Goal: Check status: Check status

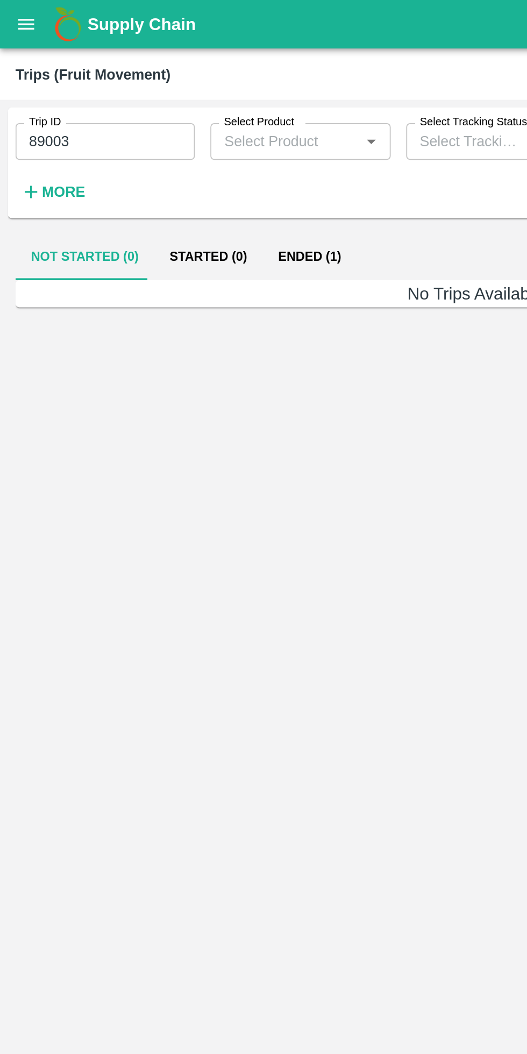
click at [21, 20] on button "open drawer" at bounding box center [14, 13] width 25 height 25
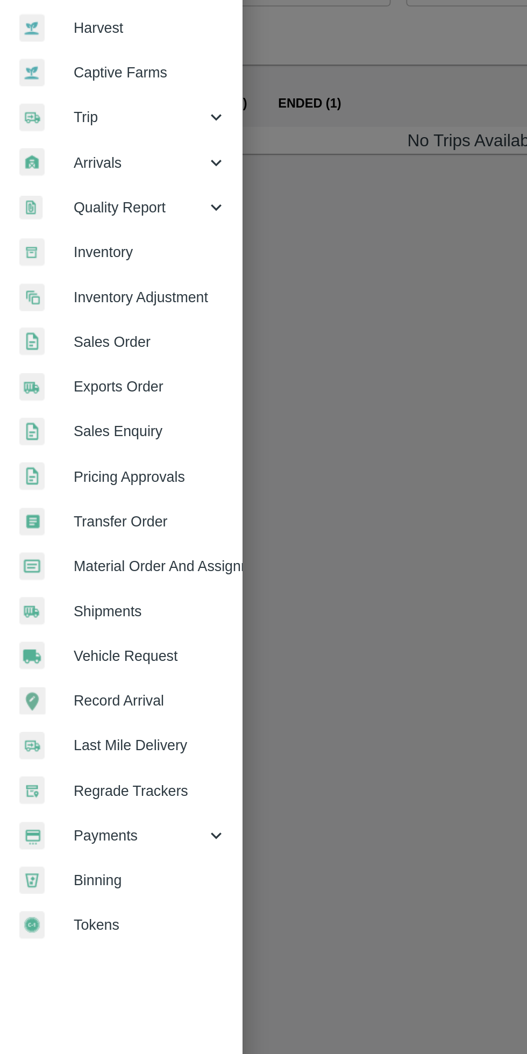
click at [78, 551] on span "Payments" at bounding box center [77, 548] width 73 height 12
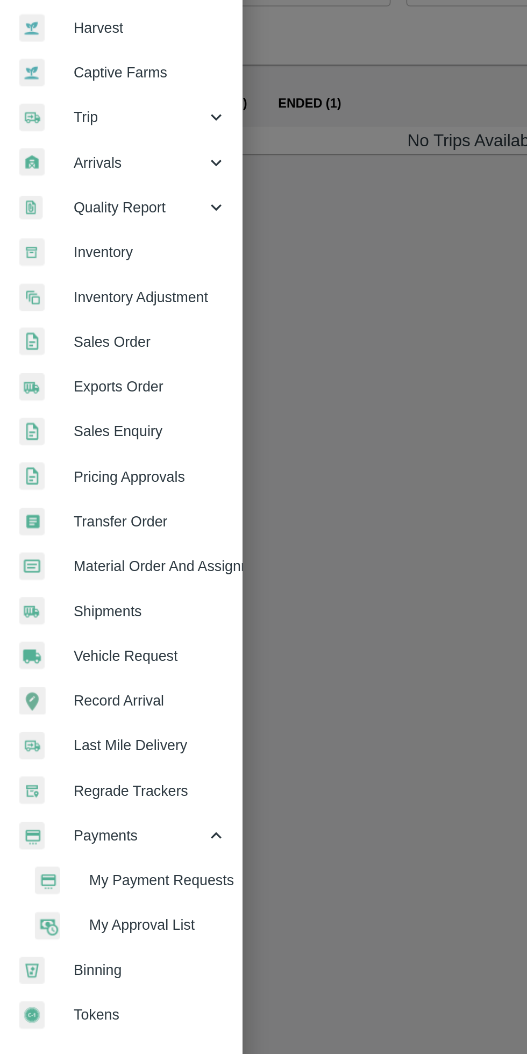
click at [103, 572] on span "My Payment Requests" at bounding box center [87, 573] width 76 height 12
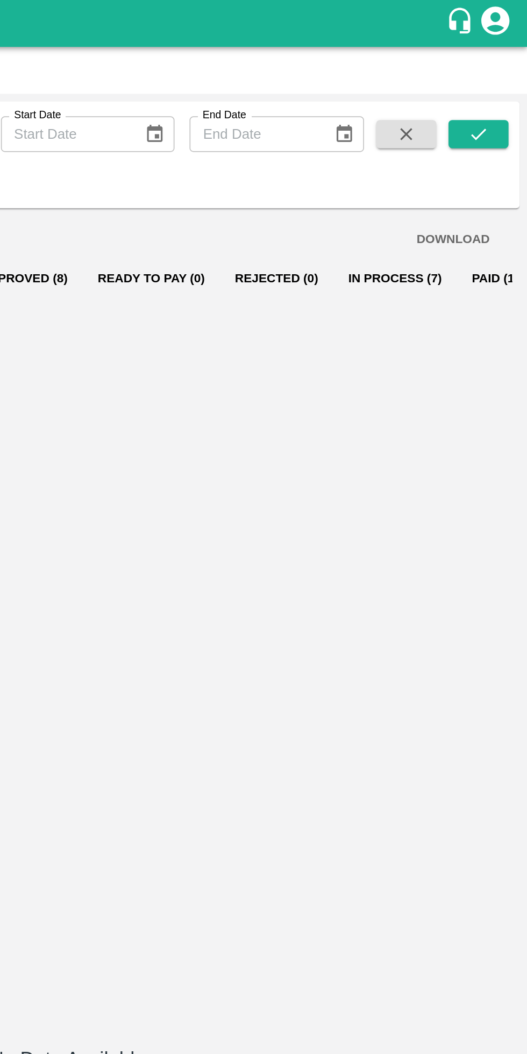
click at [431, 159] on button "In Process (7)" at bounding box center [451, 160] width 71 height 26
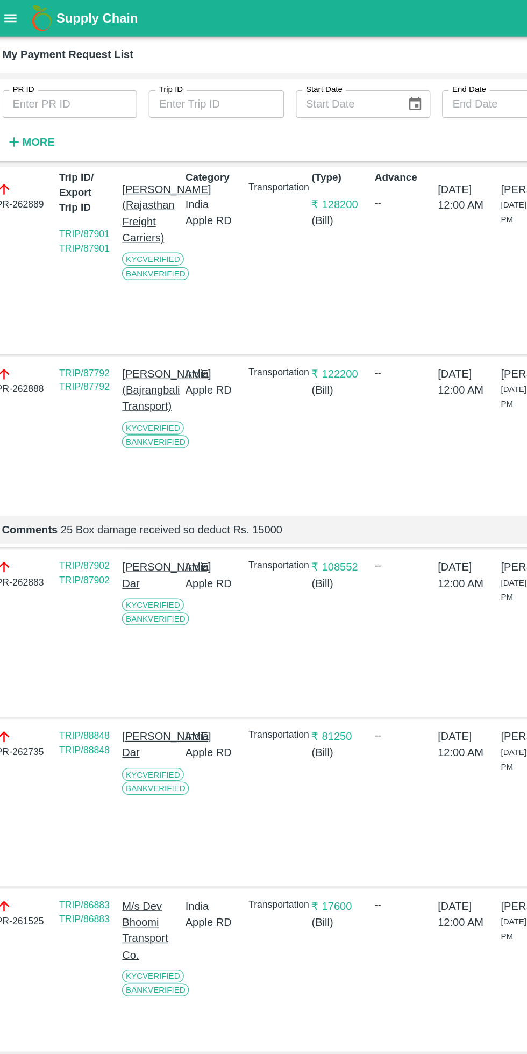
scroll to position [0, 8]
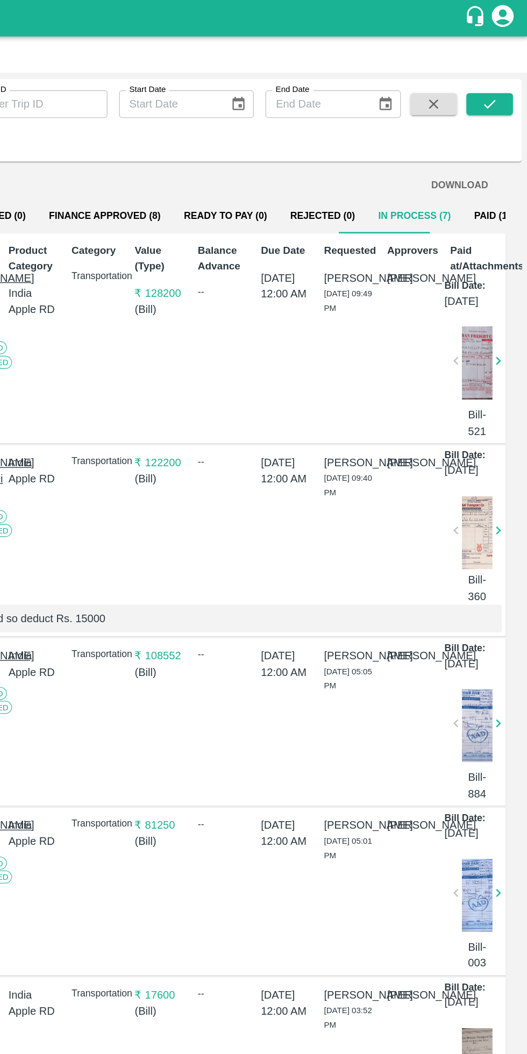
click at [488, 563] on div at bounding box center [489, 536] width 23 height 54
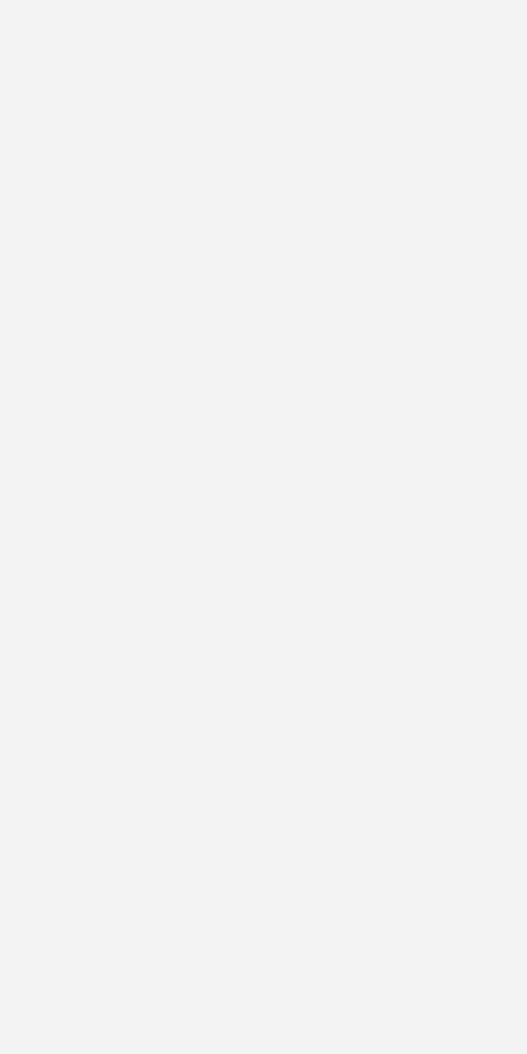
type input "89003"
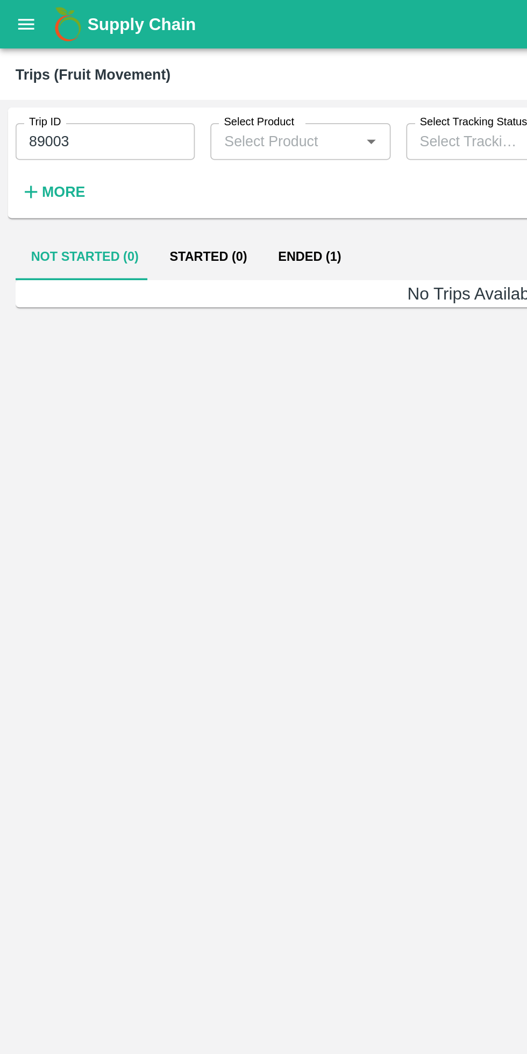
click at [6, 22] on button "open drawer" at bounding box center [14, 13] width 25 height 25
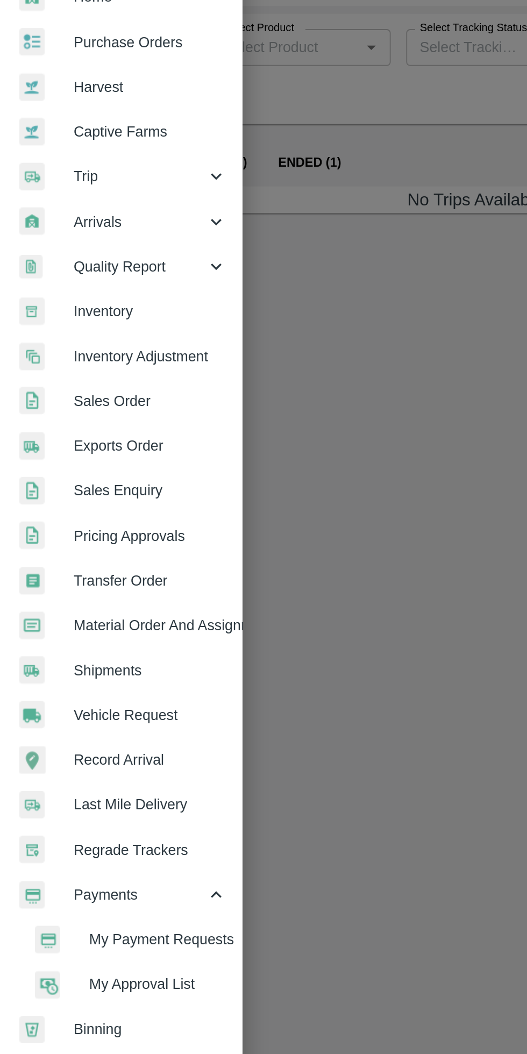
click at [114, 580] on li "My Payment Requests" at bounding box center [72, 573] width 126 height 25
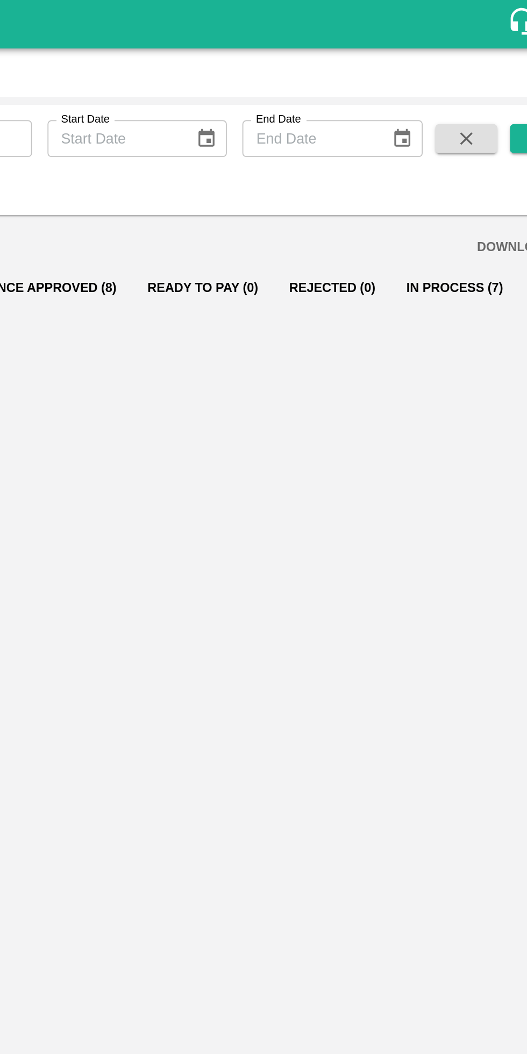
click at [437, 160] on button "In Process (7)" at bounding box center [451, 160] width 71 height 26
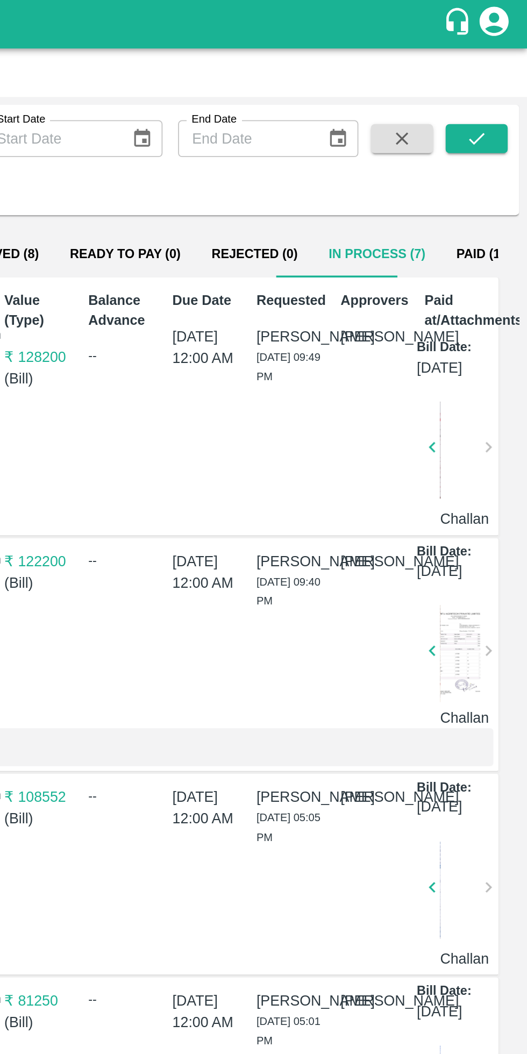
scroll to position [51, 0]
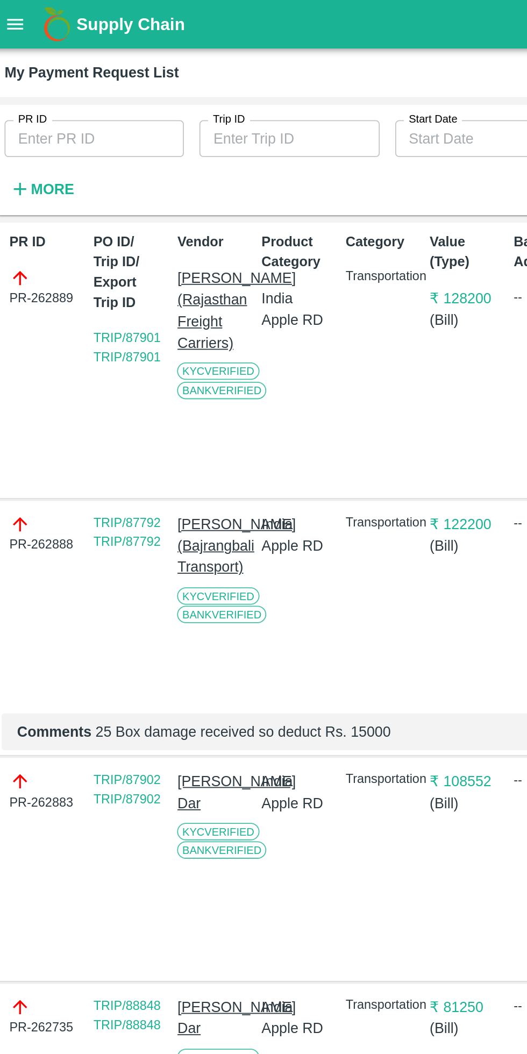
click at [93, 447] on link "TRIP/87902 TRIP/87902" at bounding box center [76, 437] width 37 height 19
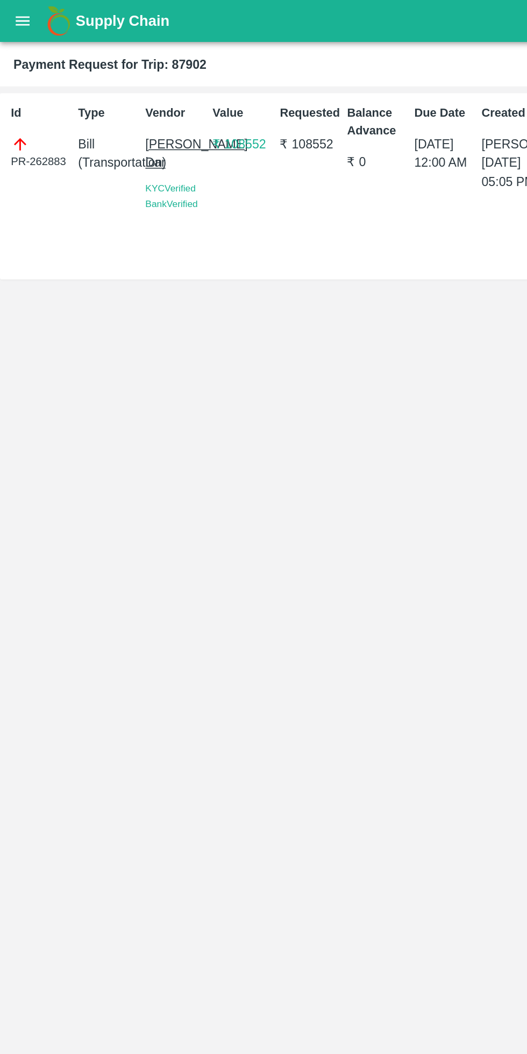
click at [15, 13] on icon "open drawer" at bounding box center [14, 13] width 9 height 6
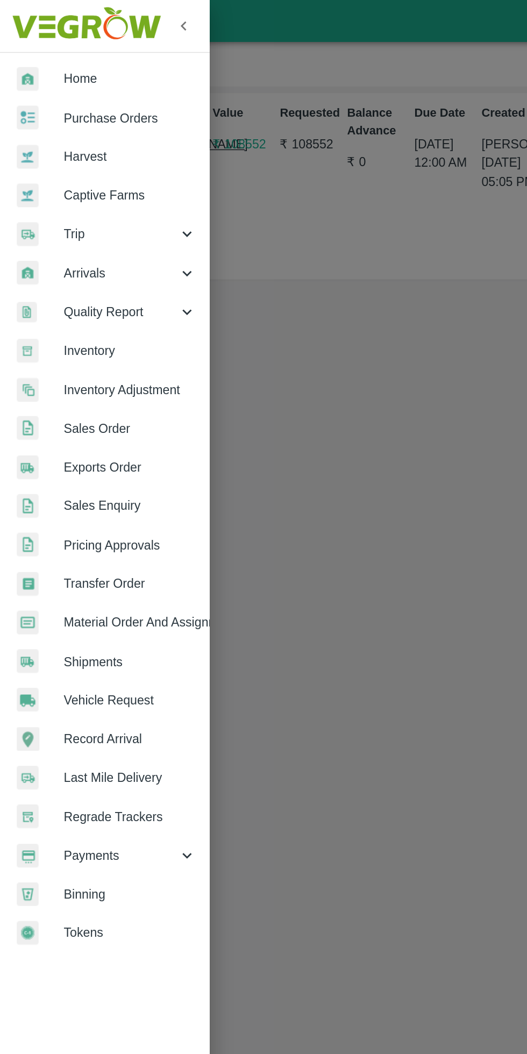
click at [85, 147] on span "Trip" at bounding box center [77, 150] width 73 height 12
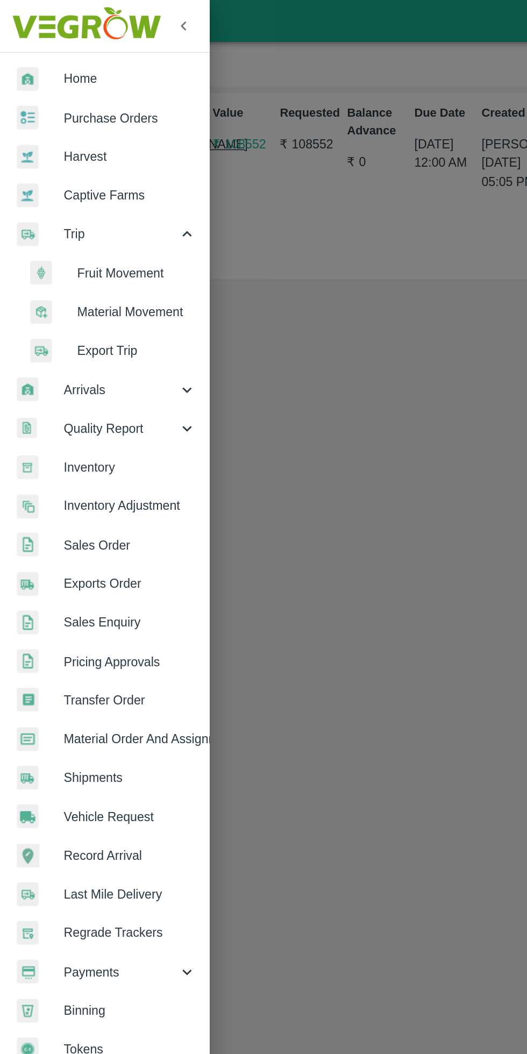
click at [94, 185] on li "Fruit Movement" at bounding box center [72, 175] width 126 height 25
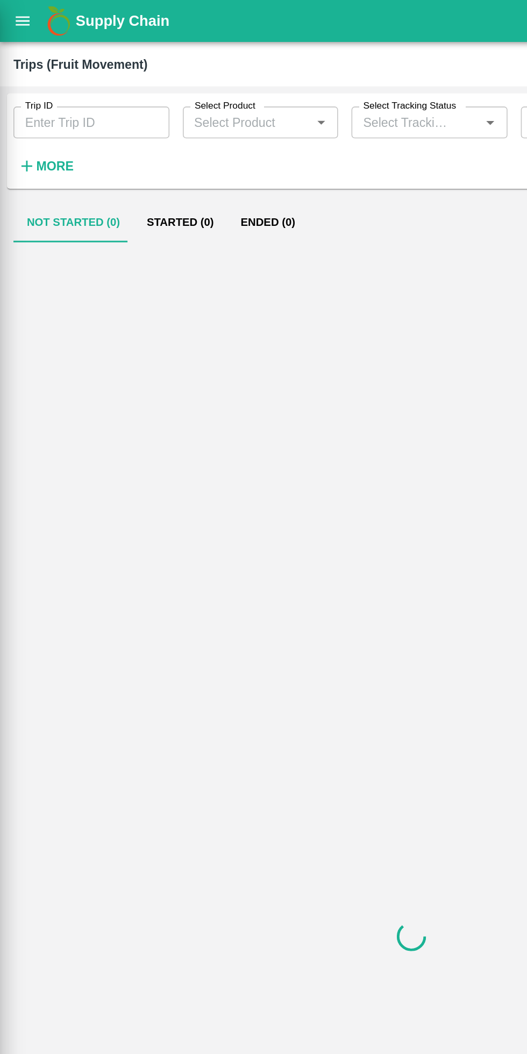
click at [68, 82] on input "Trip ID" at bounding box center [59, 78] width 100 height 20
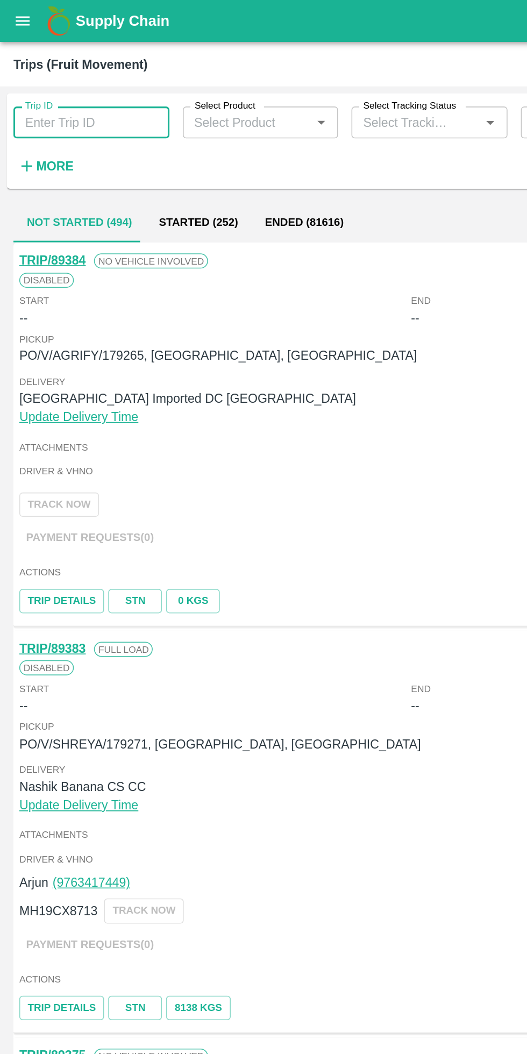
click at [63, 82] on input "Trip ID" at bounding box center [59, 78] width 100 height 20
click at [182, 603] on div "Arjun (9763417449) MH19CX8713 TRACK NOW Payment Requests( 0 )" at bounding box center [263, 584] width 502 height 59
click at [75, 78] on input "Trip ID" at bounding box center [59, 78] width 100 height 20
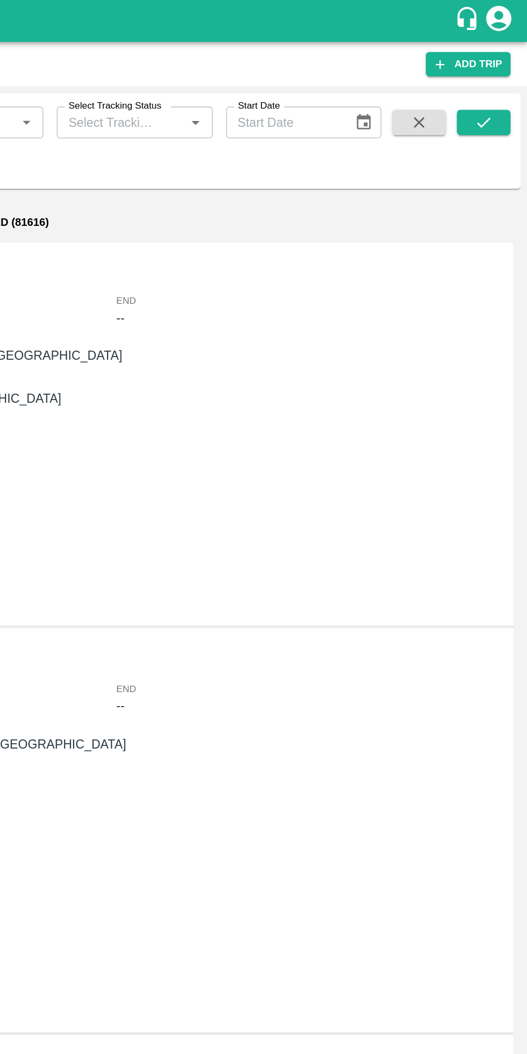
type input "87902"
click at [499, 78] on icon "submit" at bounding box center [499, 79] width 12 height 12
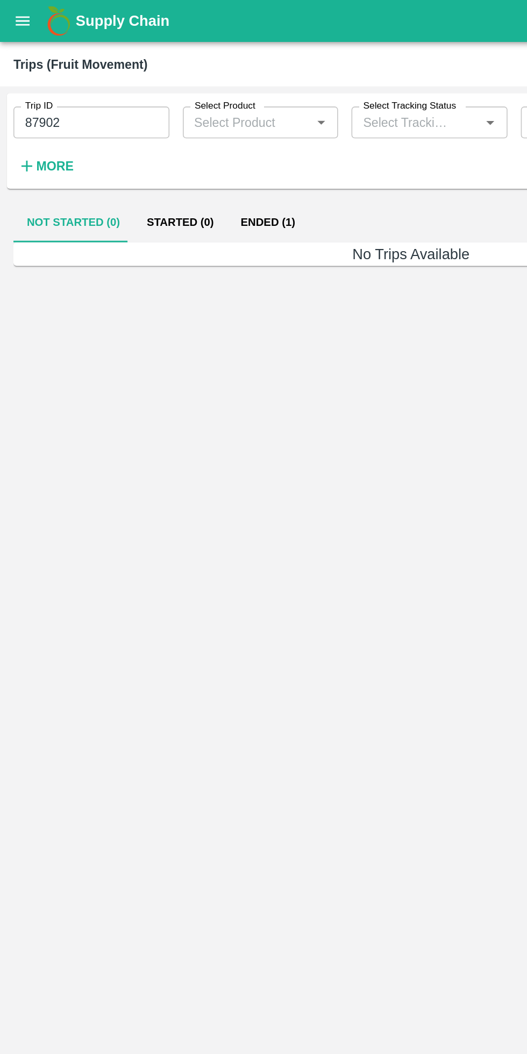
click at [173, 140] on button "Ended (1)" at bounding box center [172, 143] width 52 height 26
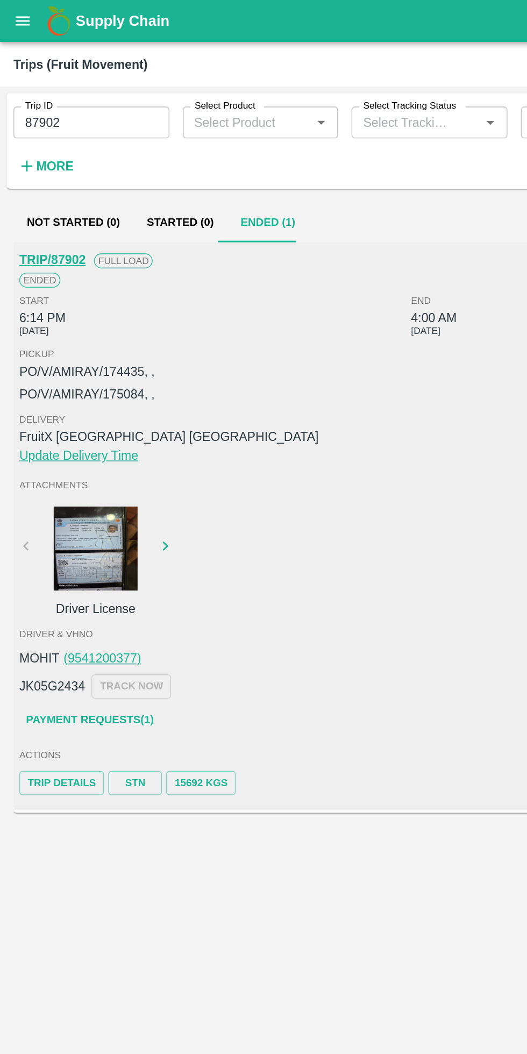
click at [34, 166] on link "TRIP/87902" at bounding box center [33, 166] width 42 height 9
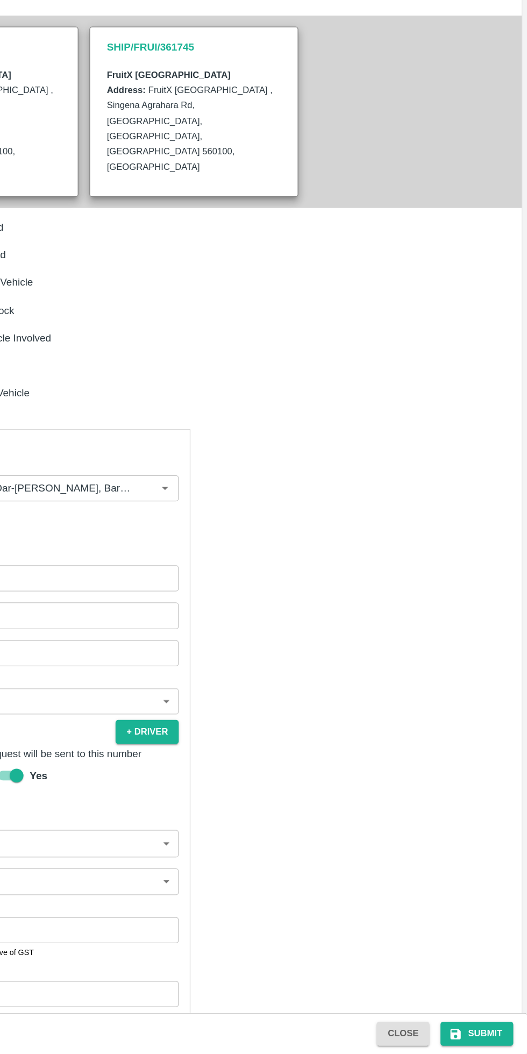
scroll to position [68, 0]
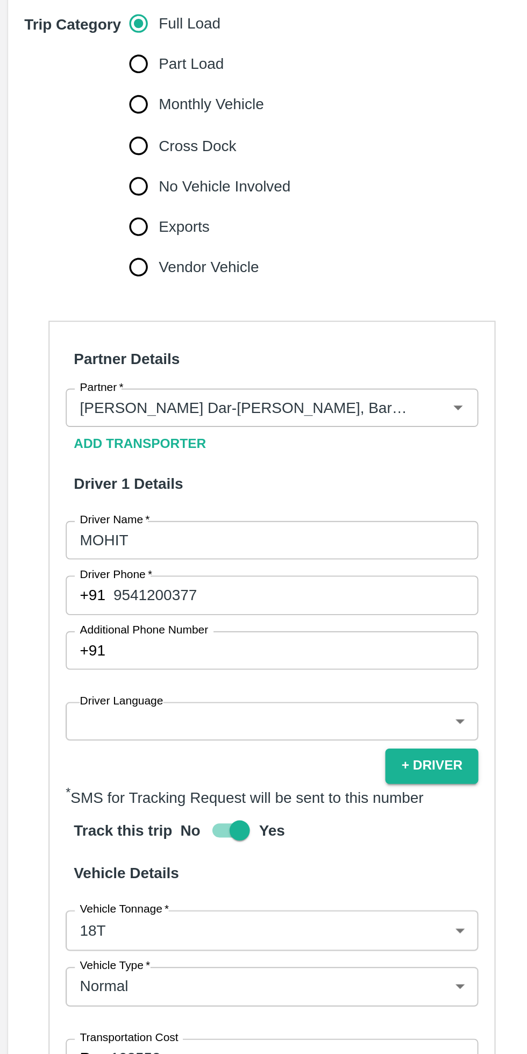
click at [66, 947] on input "108552" at bounding box center [157, 957] width 196 height 20
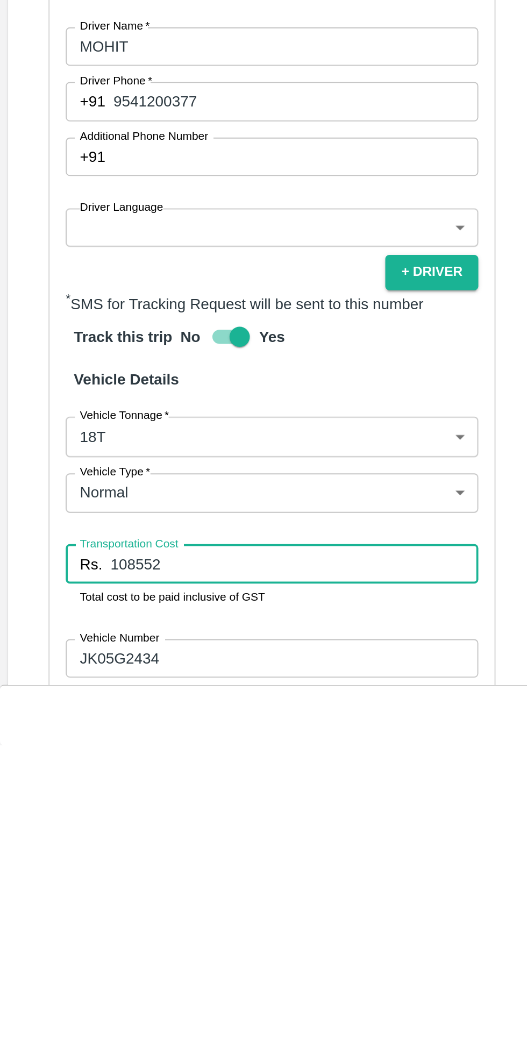
click at [59, 947] on input "108552" at bounding box center [157, 957] width 196 height 20
click at [63, 947] on input "108552" at bounding box center [157, 957] width 196 height 20
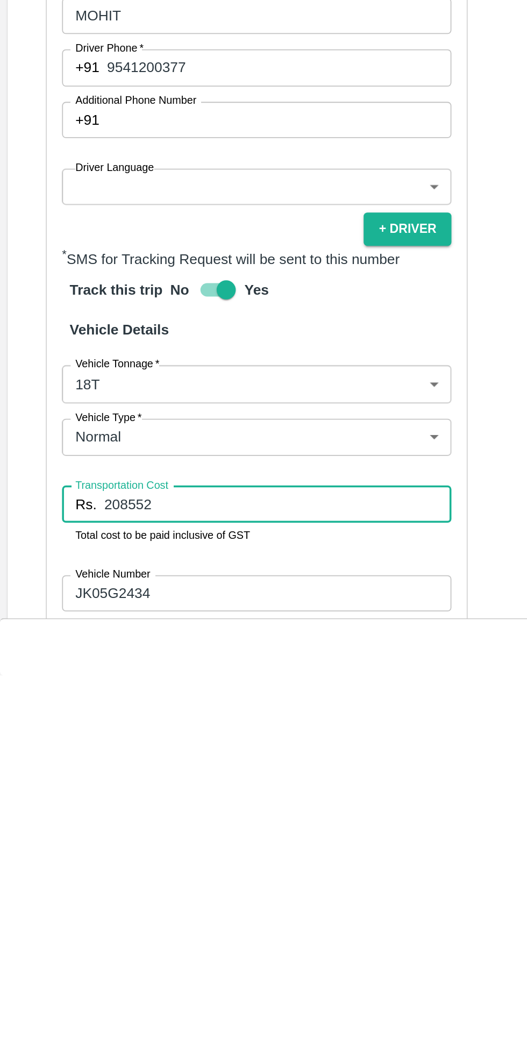
scroll to position [66, 0]
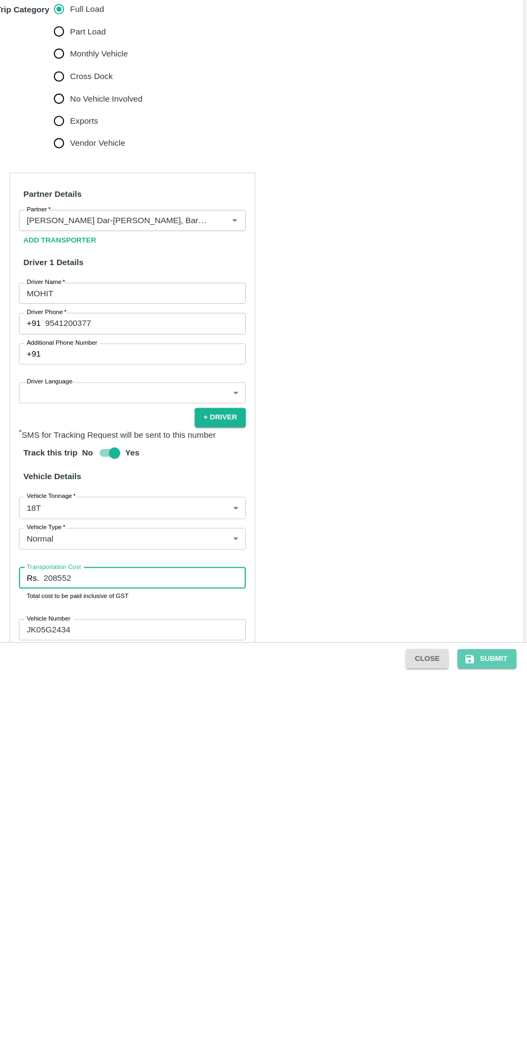
type input "208552"
click at [495, 1038] on button "Submit" at bounding box center [487, 1037] width 57 height 19
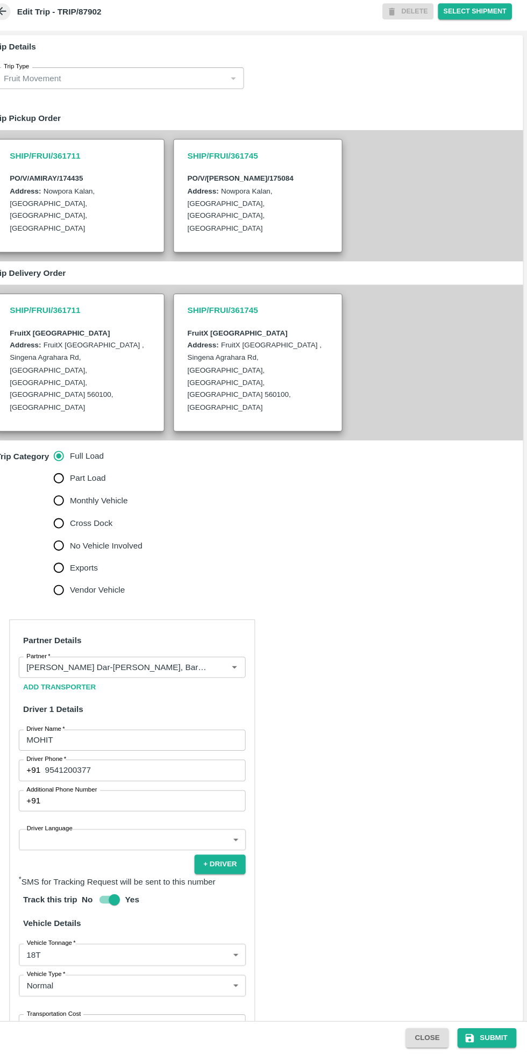
scroll to position [68, 0]
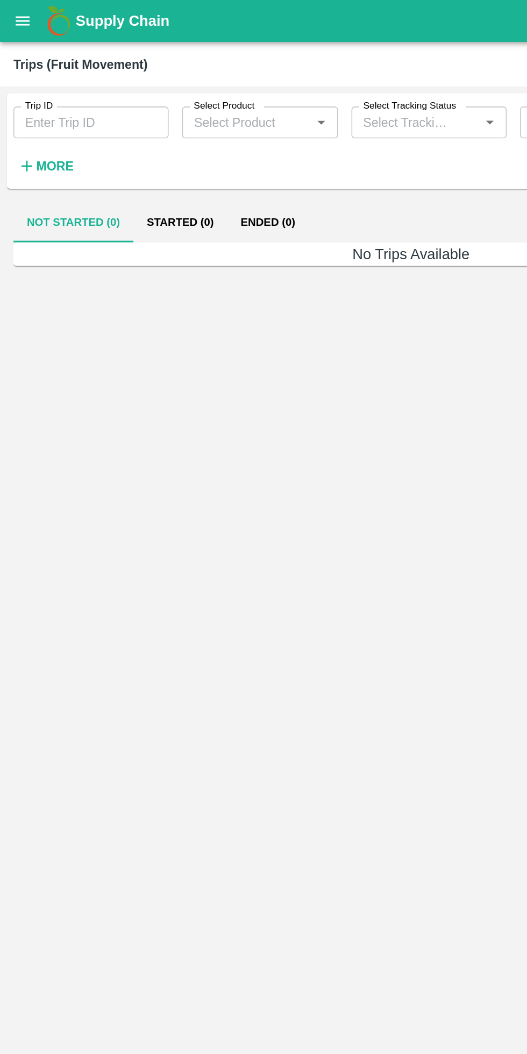
type input "87902"
click at [158, 147] on button "Ended (1)" at bounding box center [172, 143] width 52 height 26
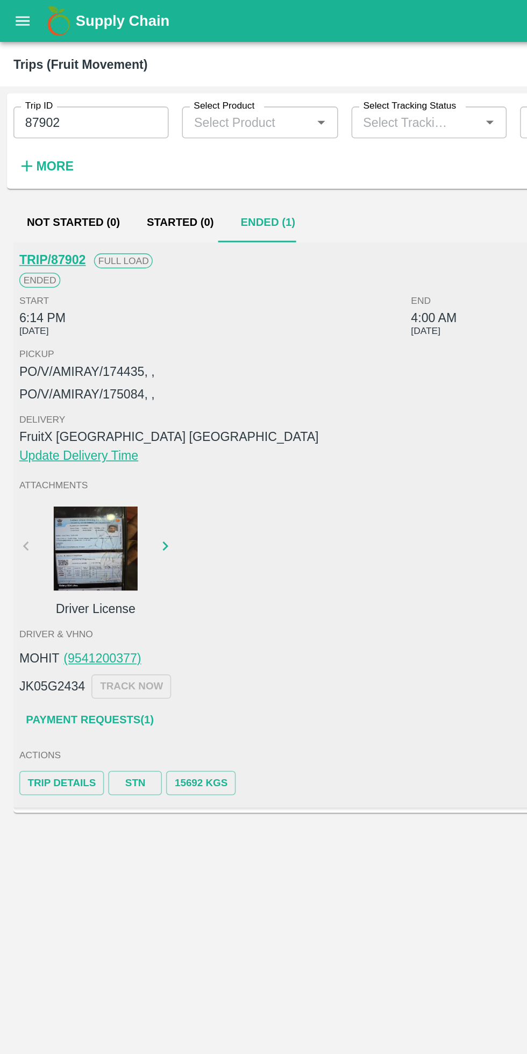
click at [89, 461] on link "Payment Requests( 1 )" at bounding box center [57, 461] width 90 height 19
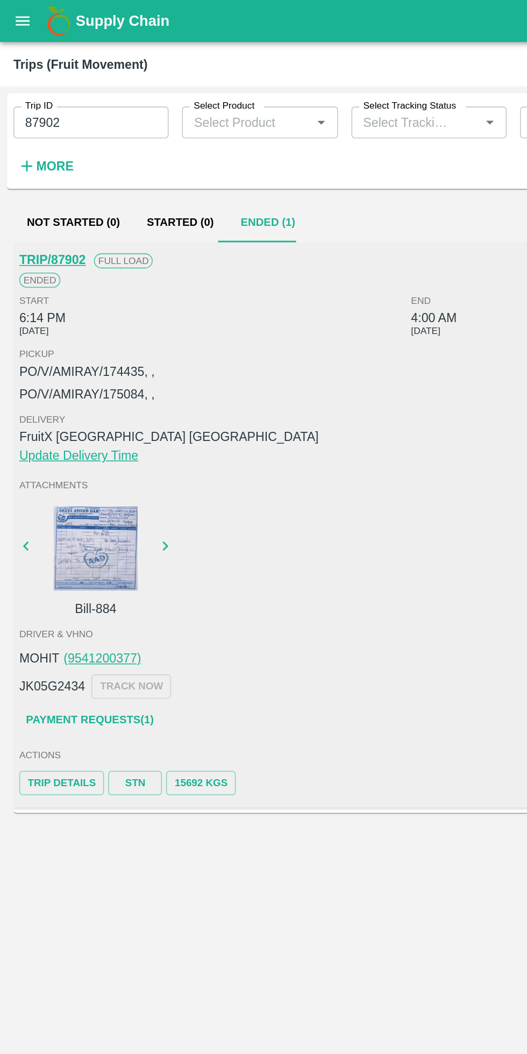
click at [81, 463] on link "Payment Requests( 1 )" at bounding box center [57, 461] width 90 height 19
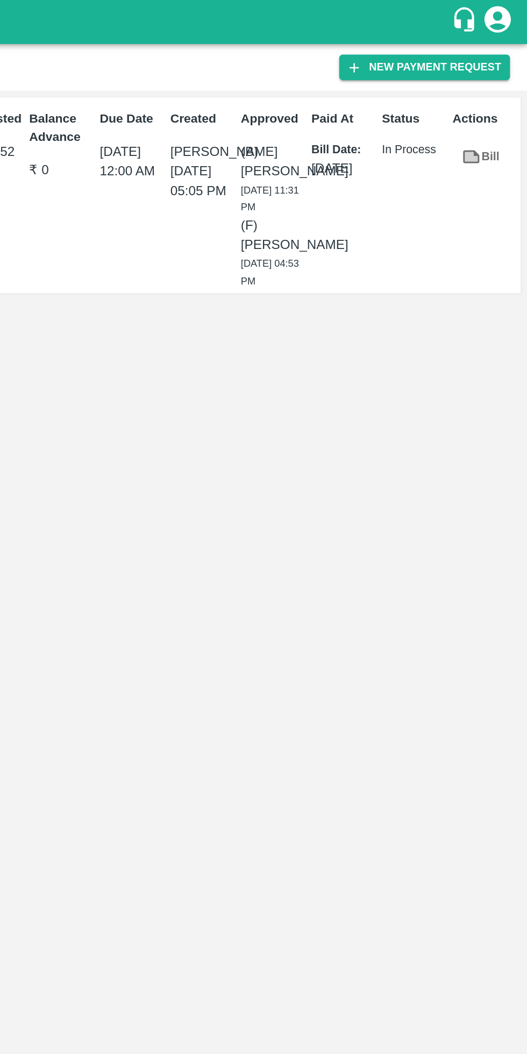
click at [499, 103] on link "Bill" at bounding box center [498, 96] width 34 height 19
